Goal: Transaction & Acquisition: Purchase product/service

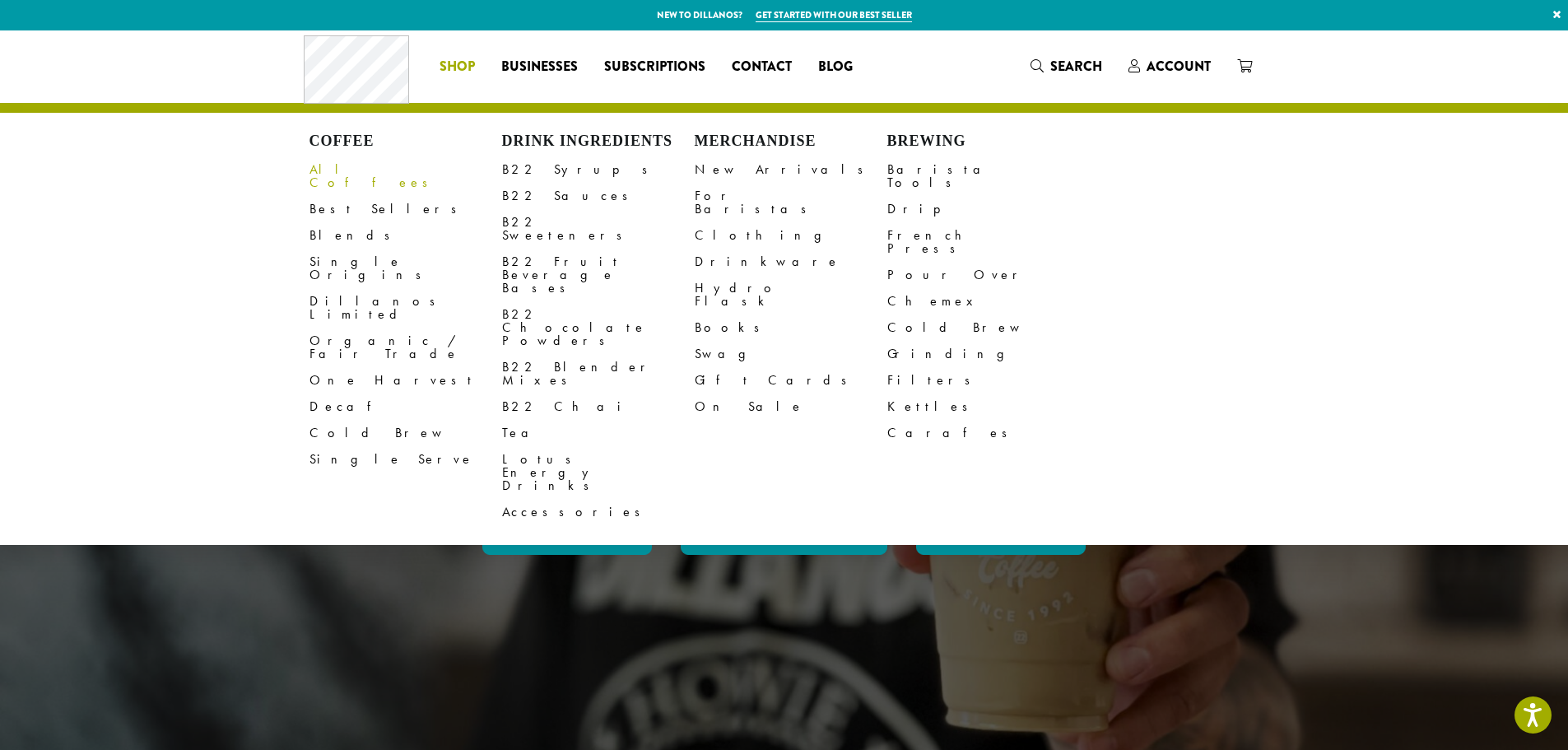
click at [327, 172] on link "All Coffees" at bounding box center [405, 176] width 193 height 39
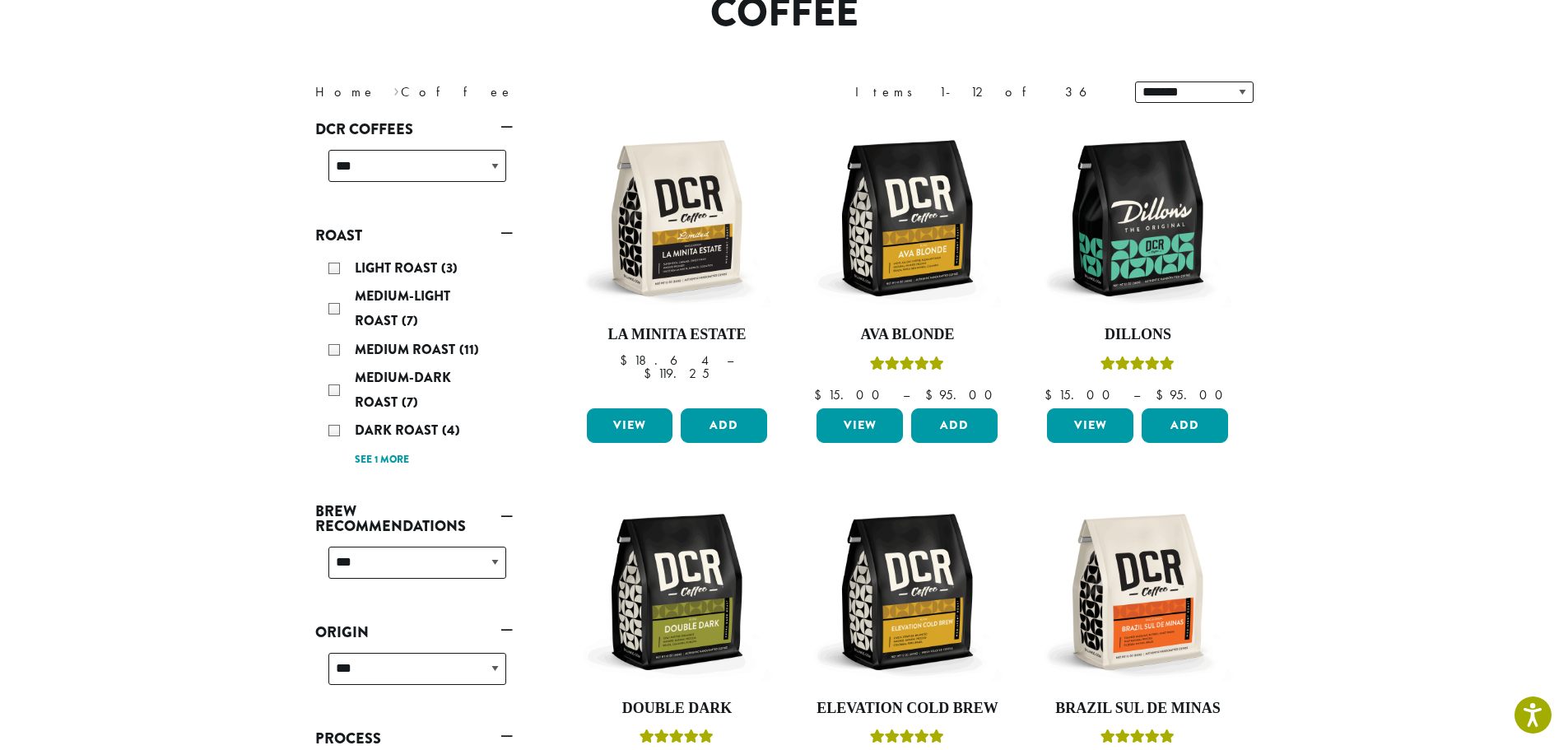
scroll to position [164, 0]
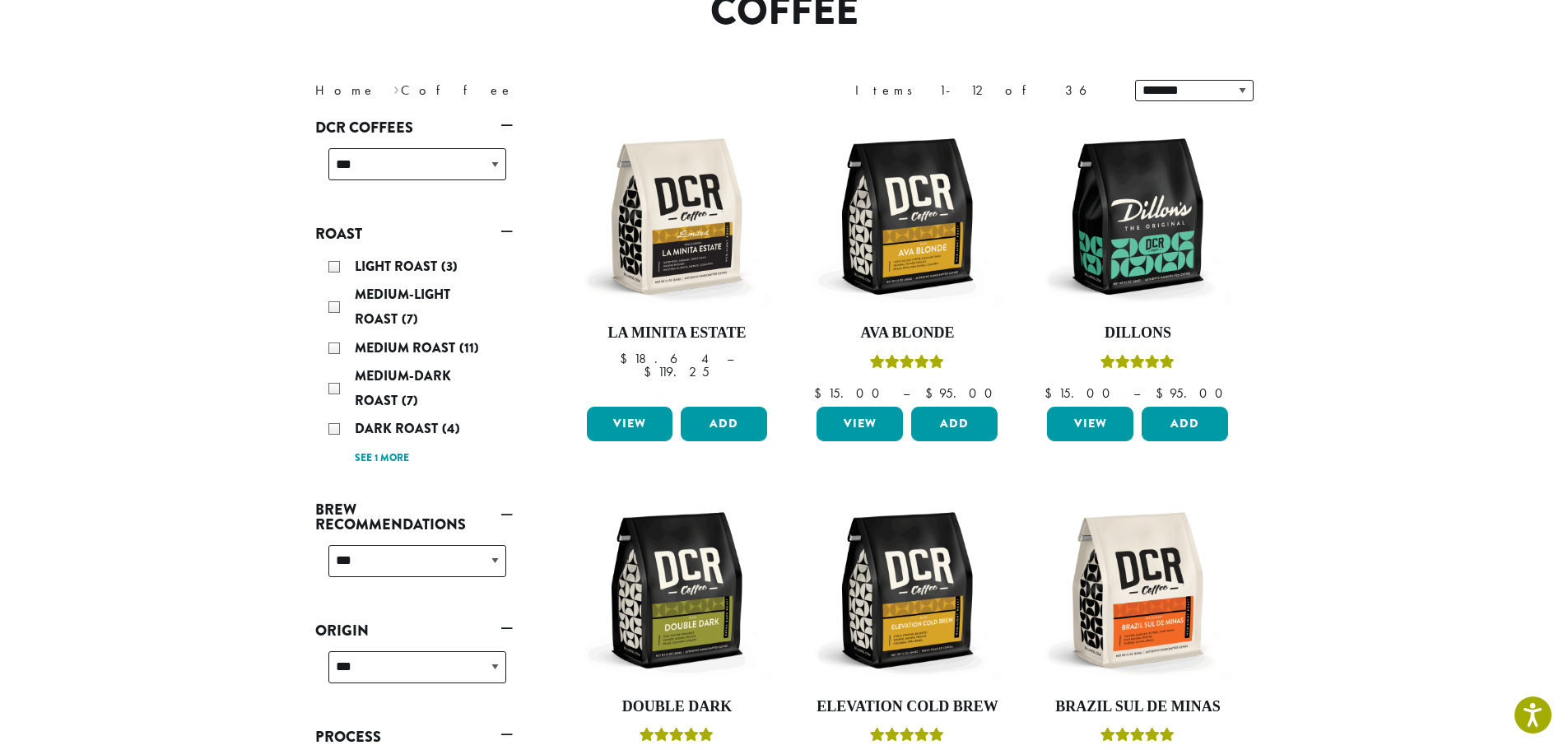
click at [333, 268] on div "Light Roast (3)" at bounding box center [418, 267] width 178 height 25
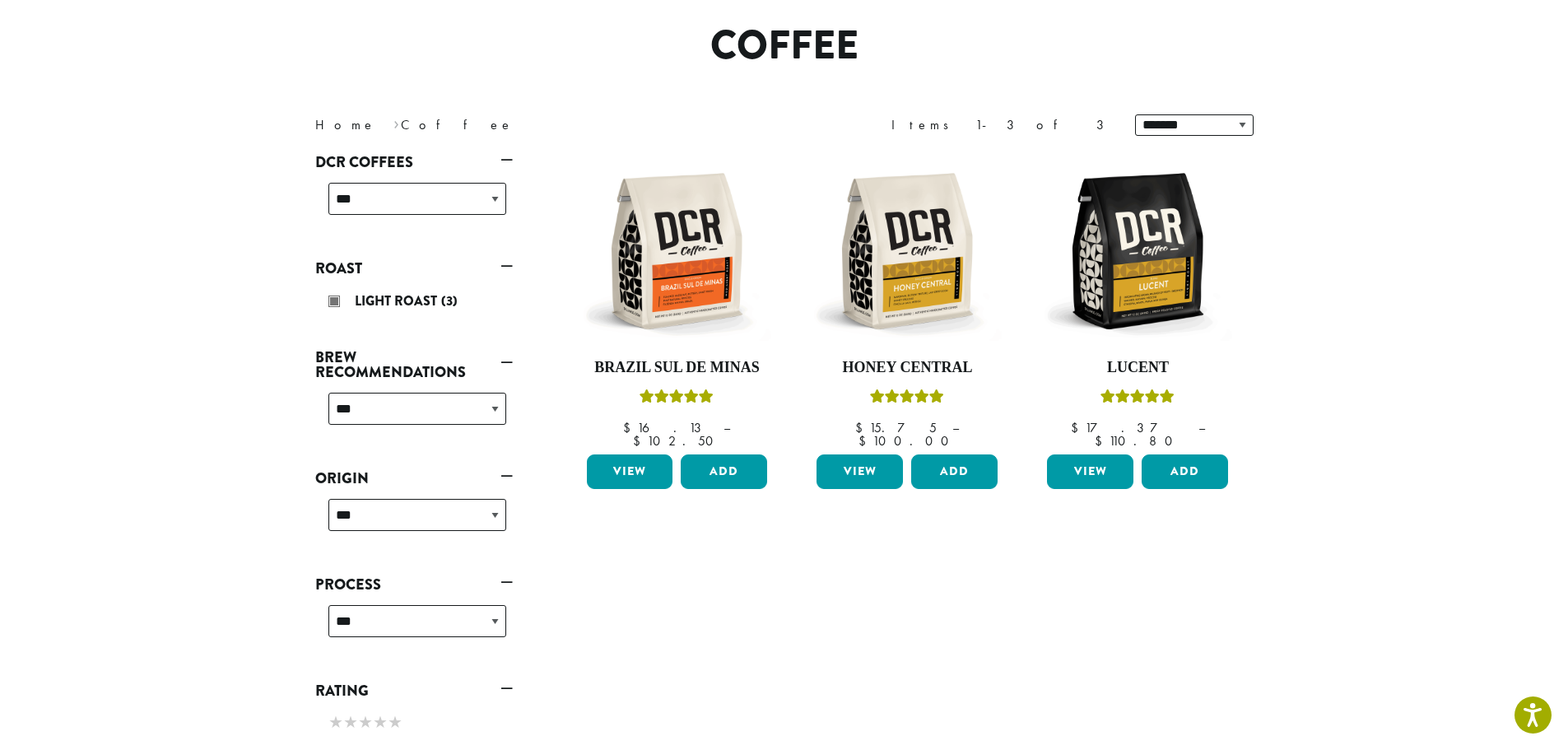
scroll to position [101, 0]
